Goal: Navigation & Orientation: Find specific page/section

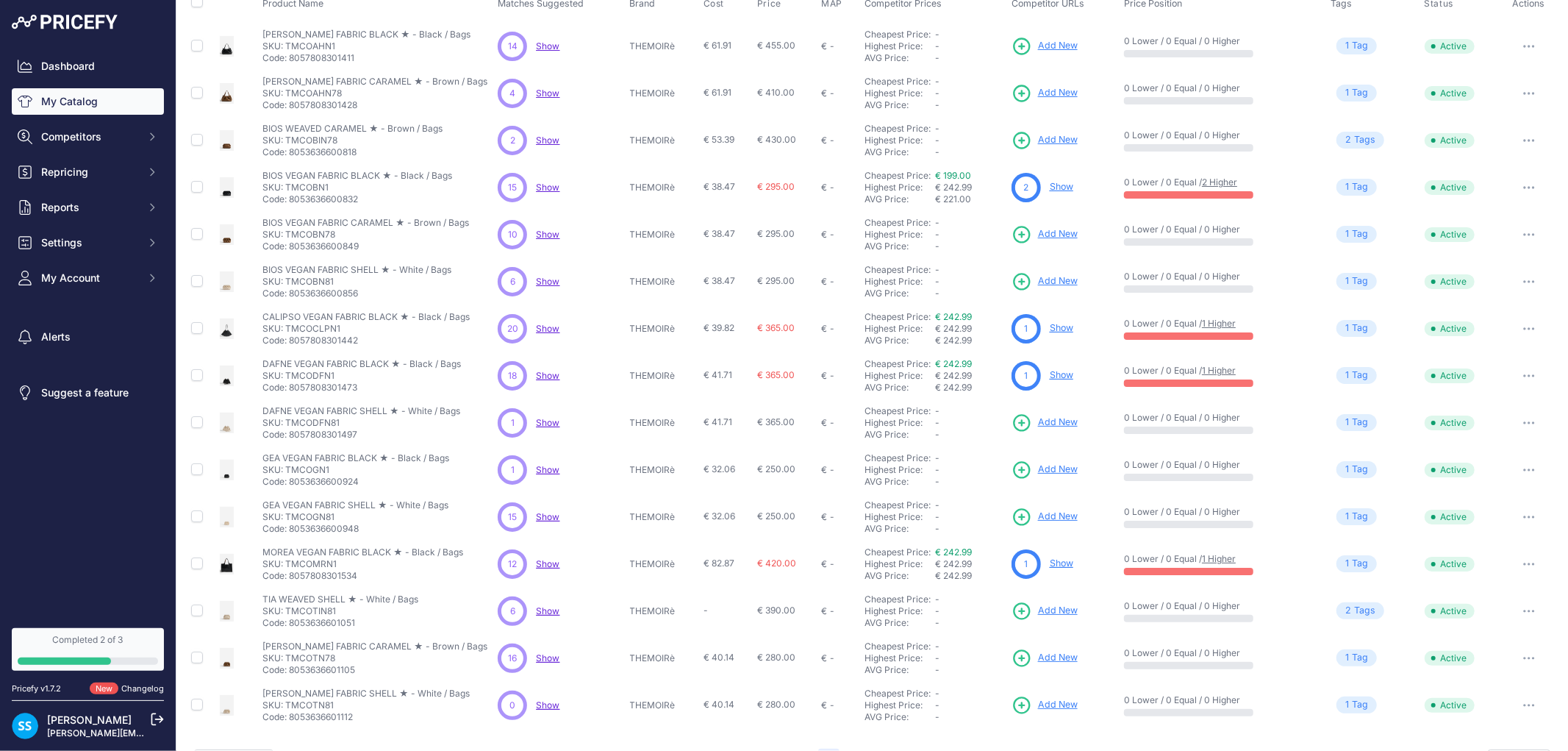
scroll to position [131, 0]
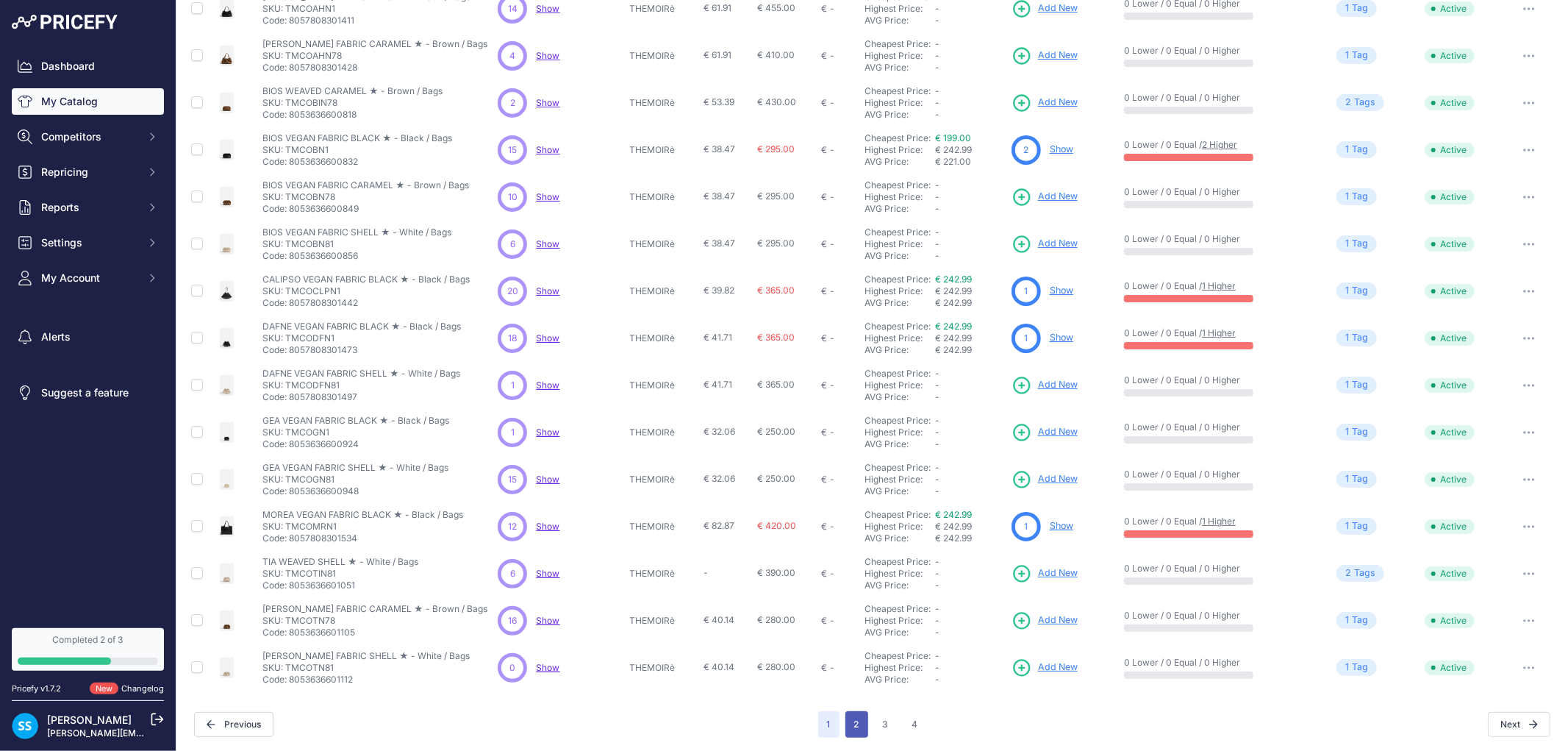
click at [859, 733] on button "2" at bounding box center [857, 724] width 23 height 26
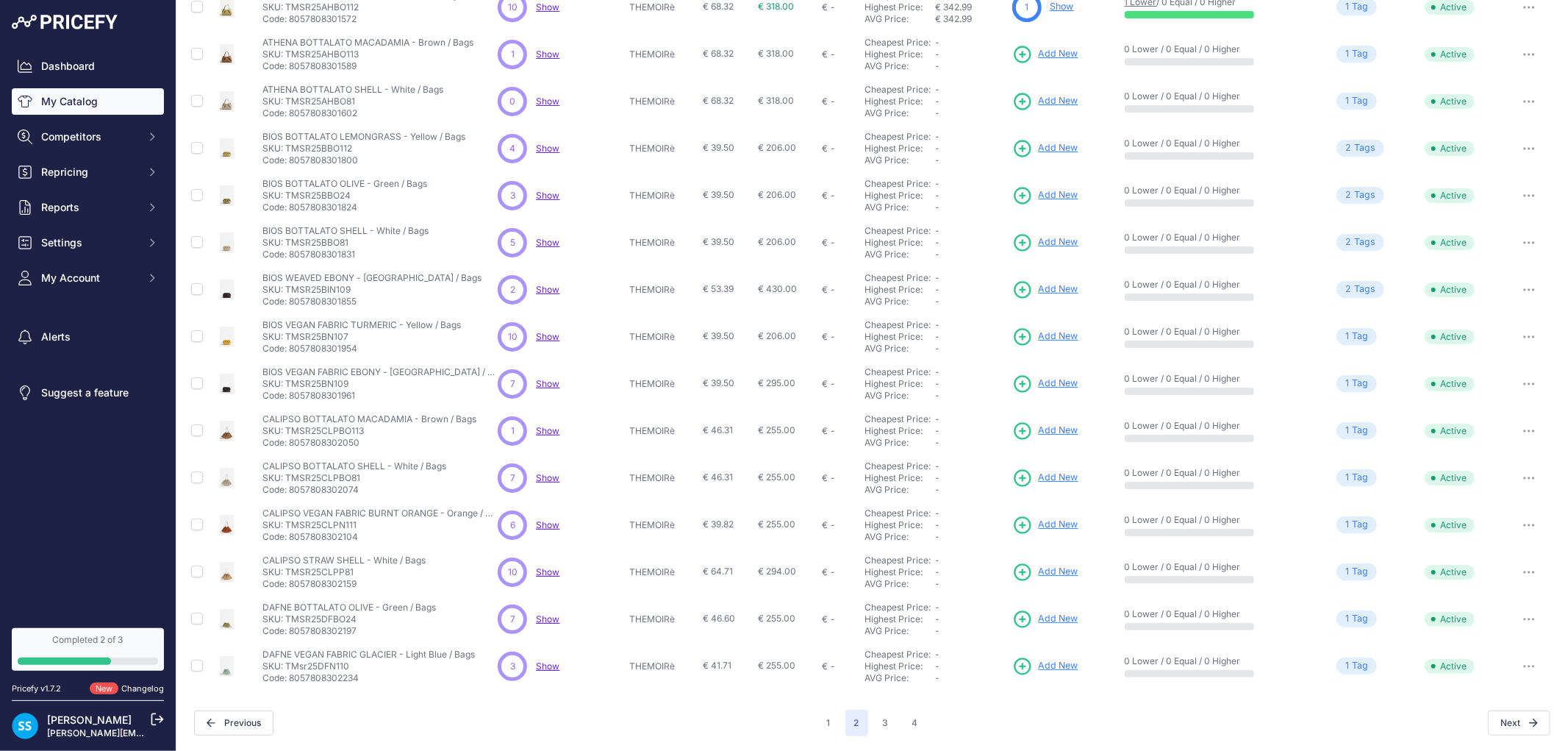
scroll to position [130, 0]
click at [874, 725] on button "3" at bounding box center [886, 725] width 23 height 26
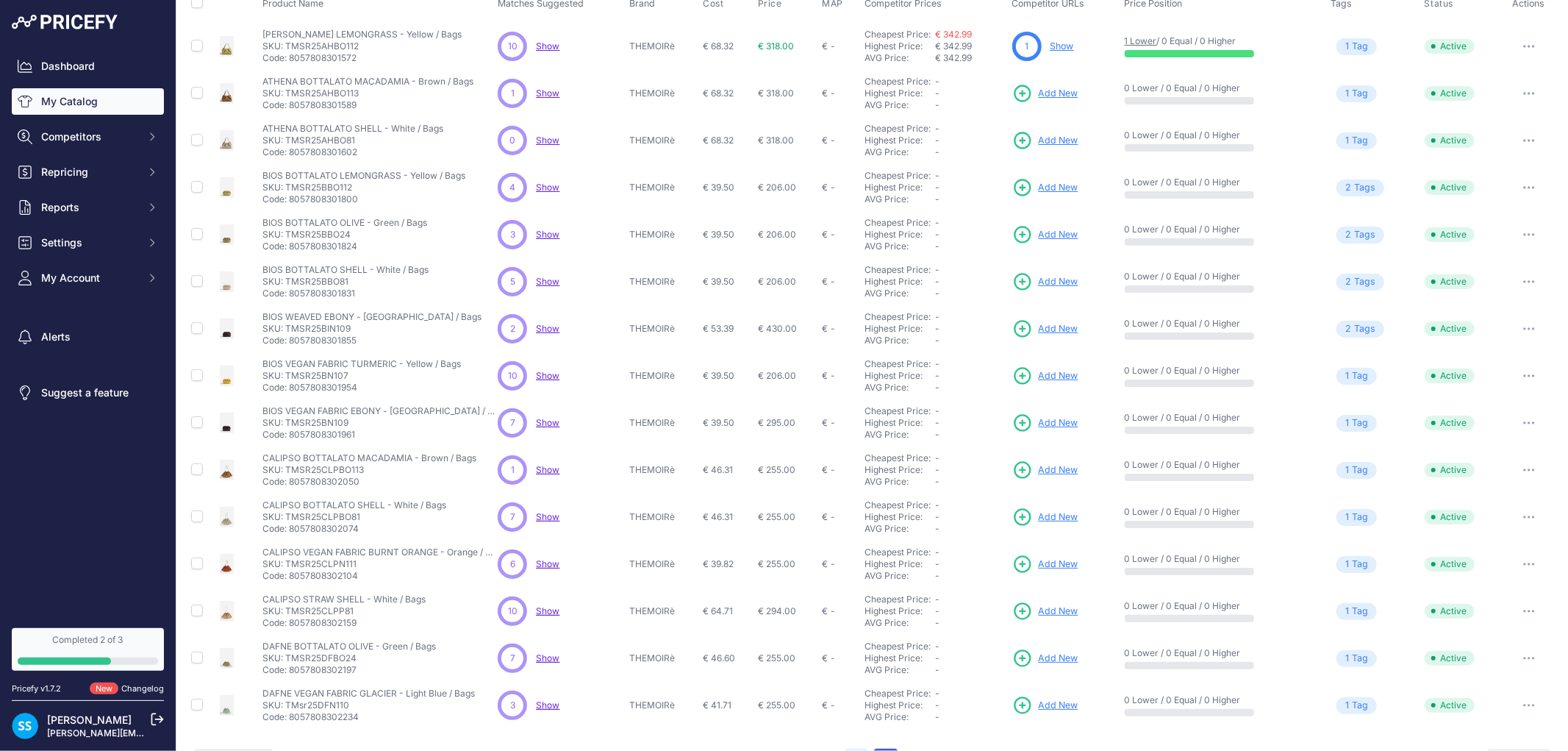
scroll to position [167, 0]
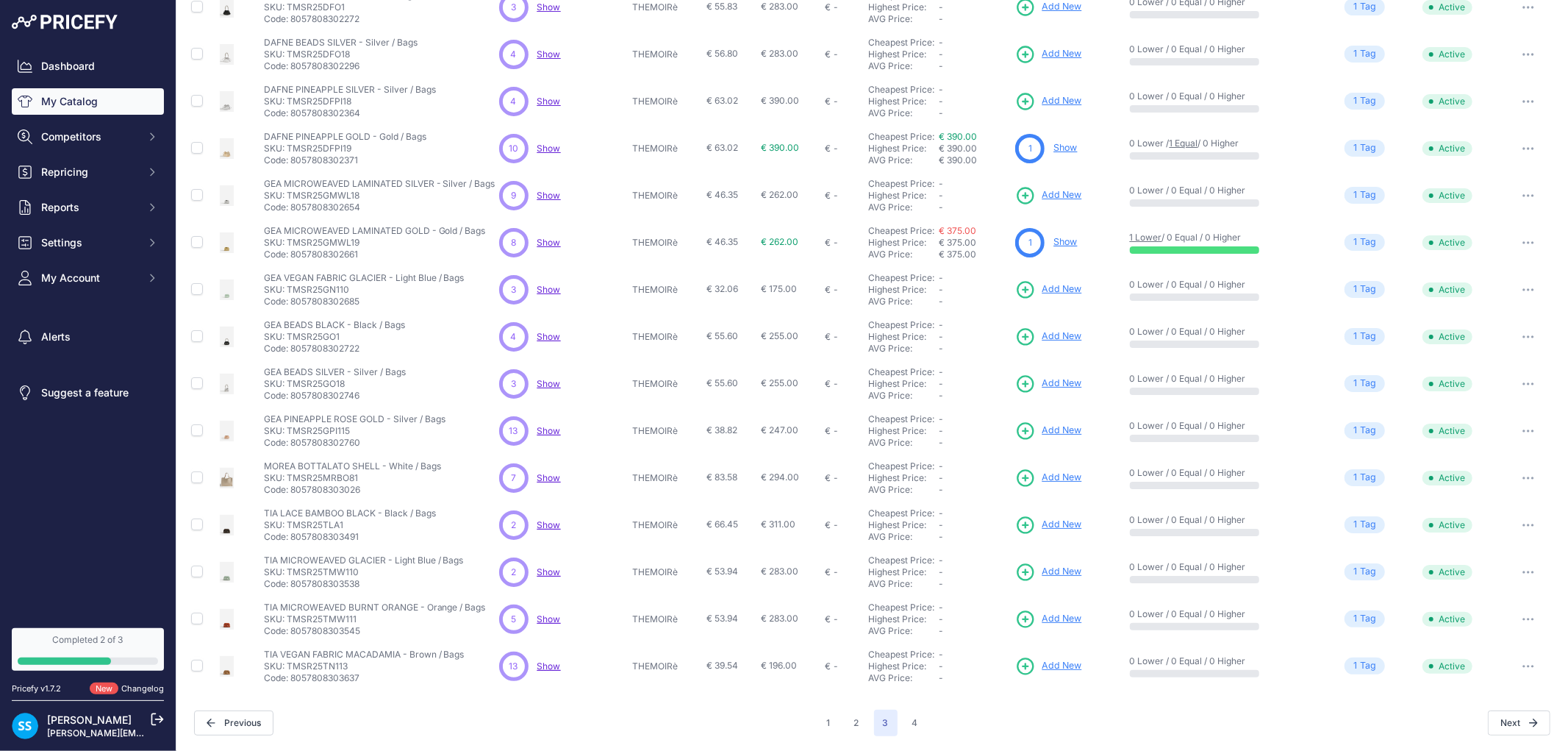
scroll to position [129, 0]
click at [904, 729] on button "4" at bounding box center [916, 725] width 23 height 26
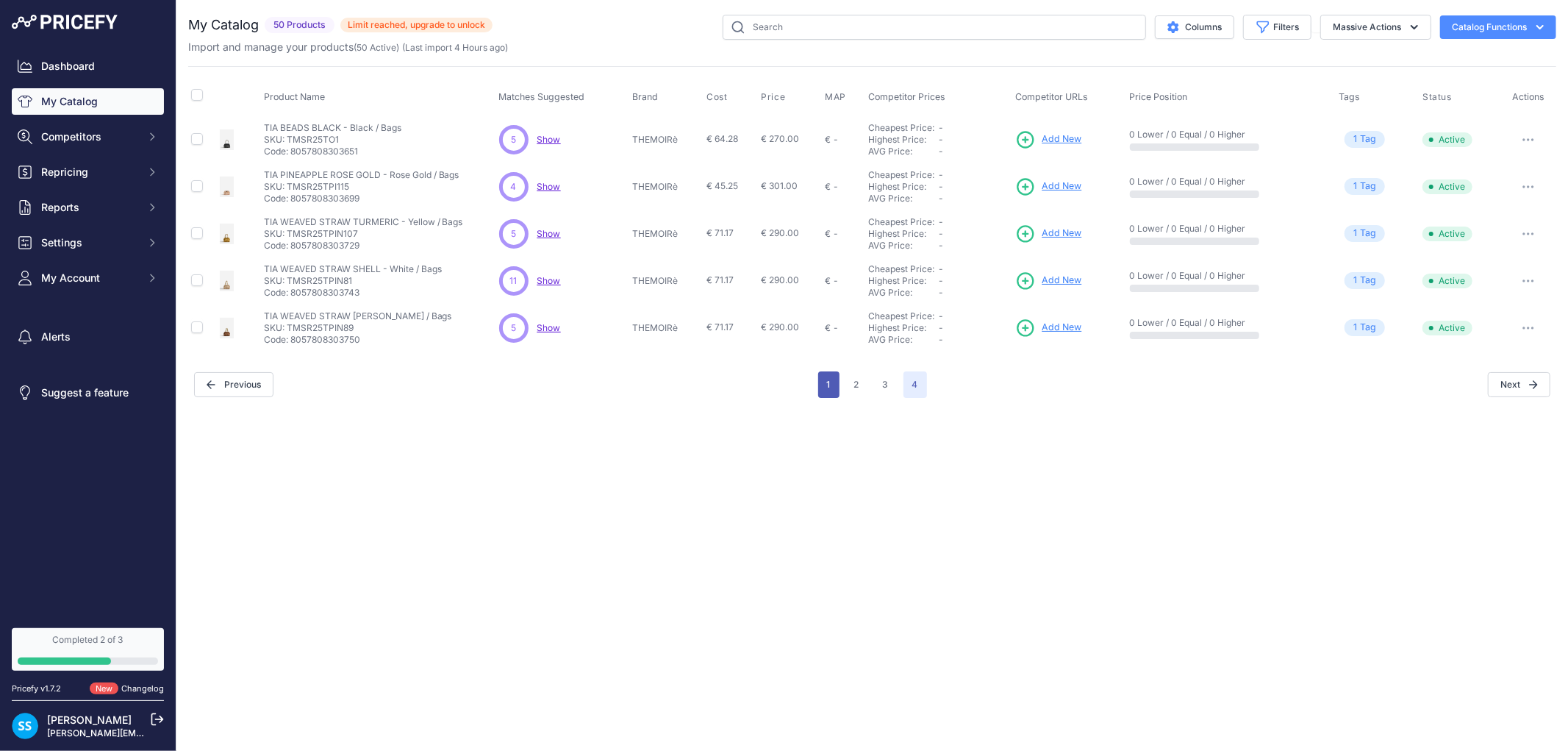
click at [829, 390] on button "1" at bounding box center [829, 384] width 21 height 26
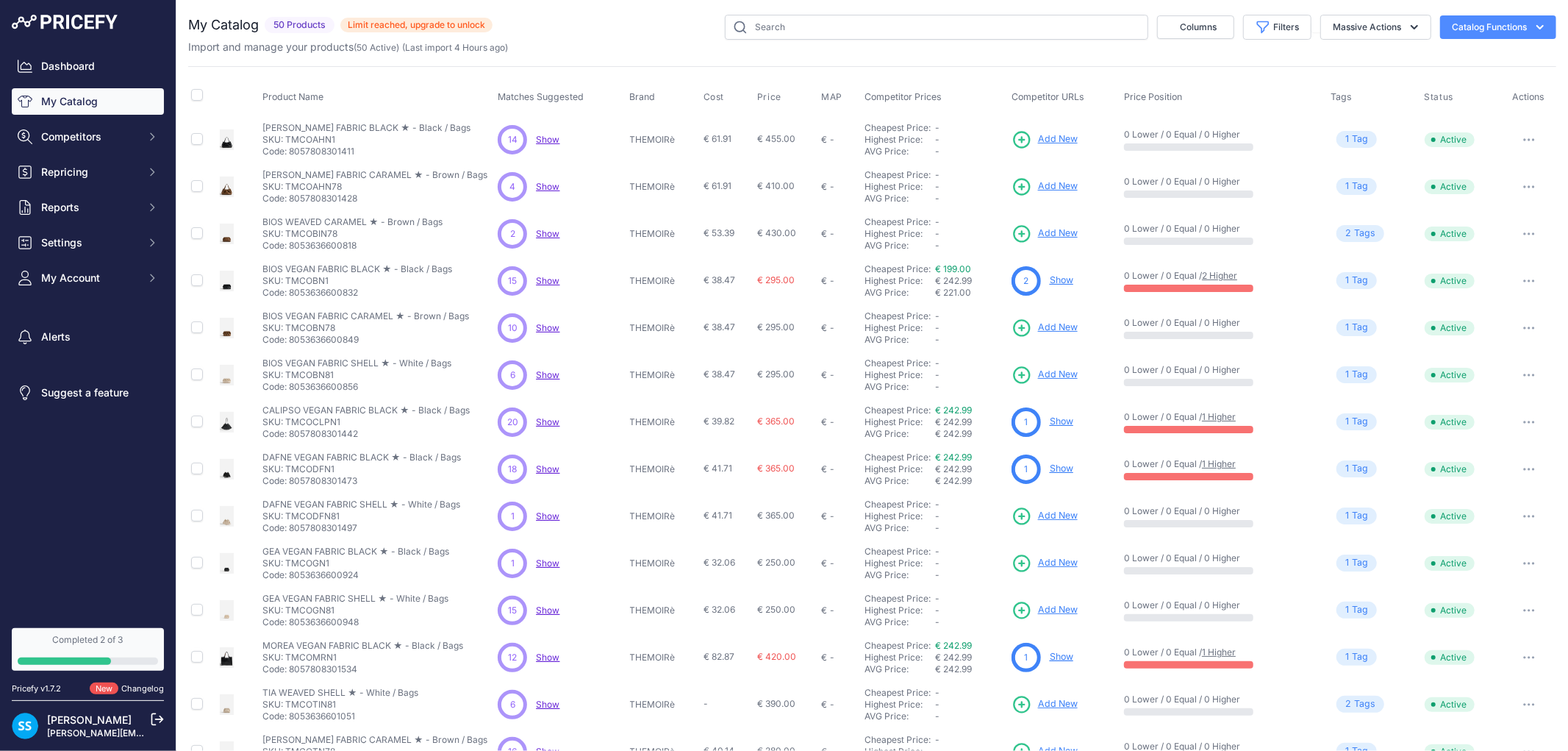
click at [827, 427] on div "-" at bounding box center [831, 422] width 8 height 12
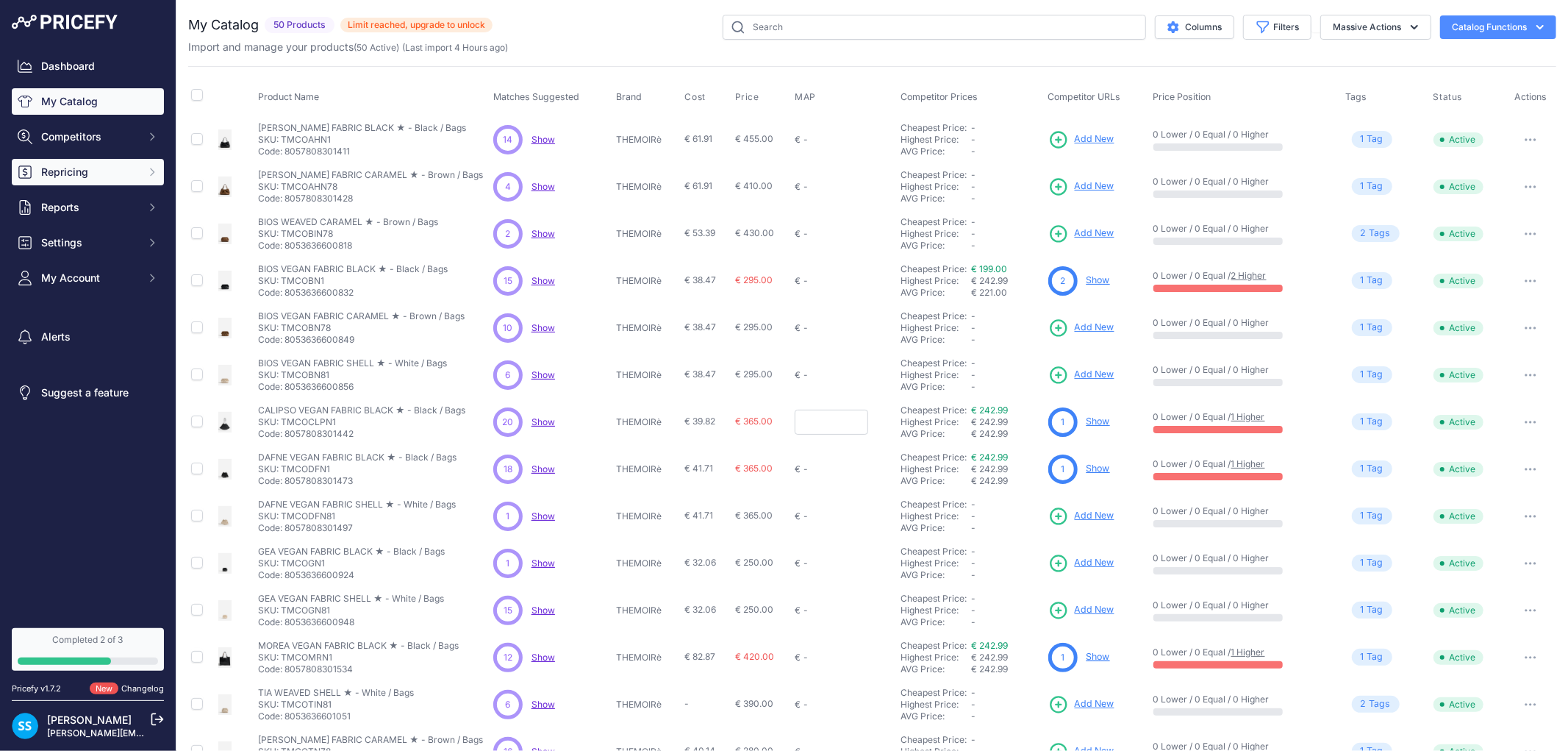
drag, startPoint x: 60, startPoint y: 138, endPoint x: 45, endPoint y: 171, distance: 36.2
drag, startPoint x: 45, startPoint y: 171, endPoint x: 303, endPoint y: -69, distance: 352.4
click at [303, 0] on html "Lorem Ipsum Close Dashboard My Catalog Competitors Competitors Monitored URLs M…" at bounding box center [784, 375] width 1568 height 751
click at [535, 285] on p "Show Discovering..." at bounding box center [544, 281] width 23 height 12
